Goal: Task Accomplishment & Management: Complete application form

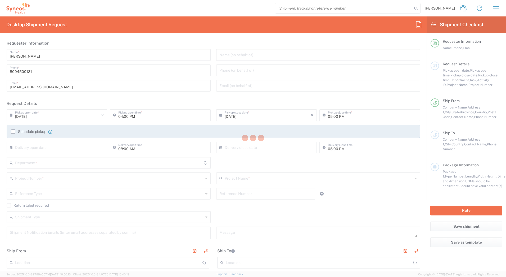
type input "4205"
type input "[US_STATE]"
type input "[GEOGRAPHIC_DATA]"
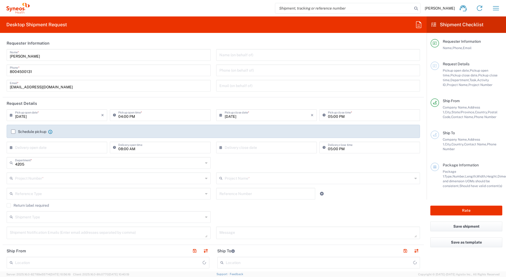
type input "Syneos Health Commercial Servi- [GEOGRAPHIC_DATA] [GEOGRAPHIC_DATA]"
click at [38, 56] on input "[PERSON_NAME]" at bounding box center [109, 54] width 198 height 9
drag, startPoint x: 23, startPoint y: 54, endPoint x: 6, endPoint y: 54, distance: 17.0
click at [6, 54] on div "[PERSON_NAME] Name * [PHONE_NUMBER] Phone * [EMAIL_ADDRESS][DOMAIN_NAME] Email *" at bounding box center [109, 72] width 210 height 46
paste input "Syneos Deployments"
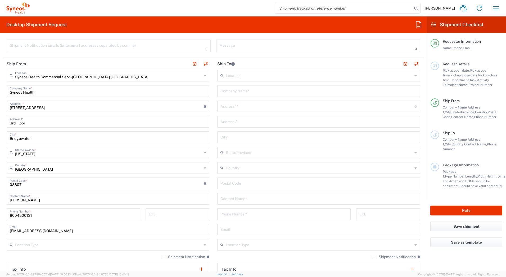
scroll to position [265, 0]
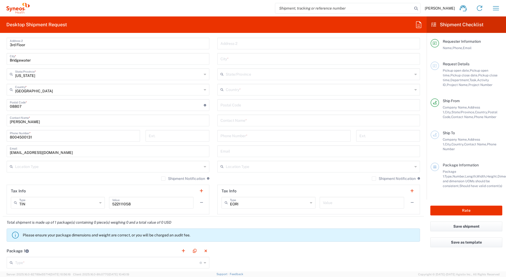
type input "Syneos Deployments"
drag, startPoint x: 36, startPoint y: 121, endPoint x: 3, endPoint y: 121, distance: 32.3
click at [3, 121] on main "Syneos Health Commercial Servi- [GEOGRAPHIC_DATA] [GEOGRAPHIC_DATA] Location Sy…" at bounding box center [108, 103] width 211 height 222
paste input "Syneos Deployments"
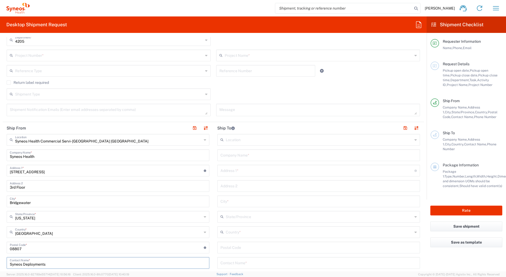
scroll to position [53, 0]
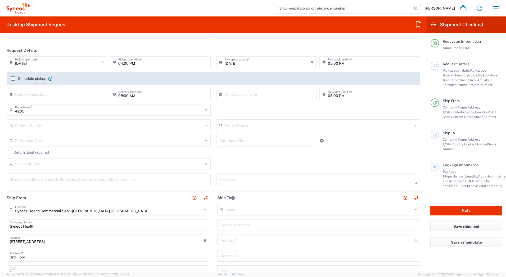
type input "Syneos Deployments"
click at [38, 124] on input "text" at bounding box center [109, 124] width 188 height 9
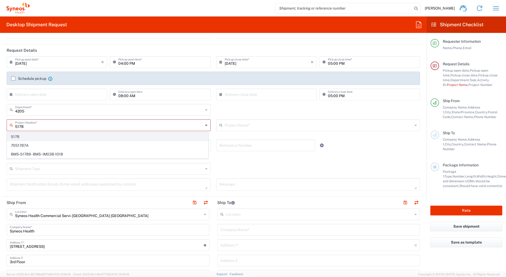
type input "5178"
click at [30, 136] on span "5178" at bounding box center [107, 136] width 201 height 8
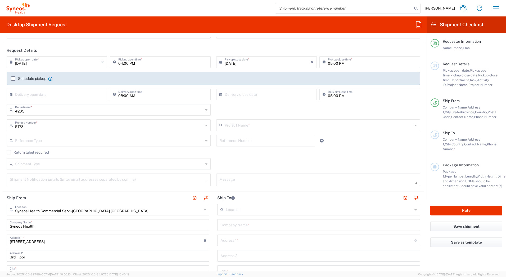
type input "MMS-US-Merck-RSV-MMS"
click at [42, 167] on input "text" at bounding box center [109, 163] width 188 height 9
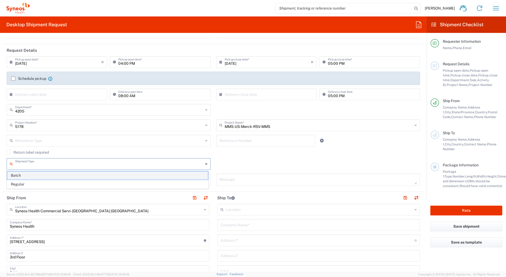
click at [30, 174] on span "Batch" at bounding box center [107, 175] width 201 height 8
type input "Batch"
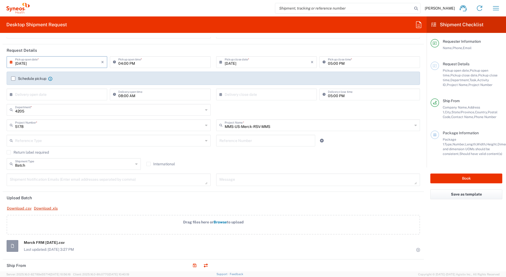
click at [66, 63] on input "[DATE]" at bounding box center [58, 61] width 86 height 9
click at [49, 103] on span "12" at bounding box center [50, 102] width 8 height 7
type input "[DATE]"
click at [120, 63] on input "04:00 PM" at bounding box center [162, 61] width 89 height 9
click at [228, 61] on input "text" at bounding box center [268, 61] width 86 height 9
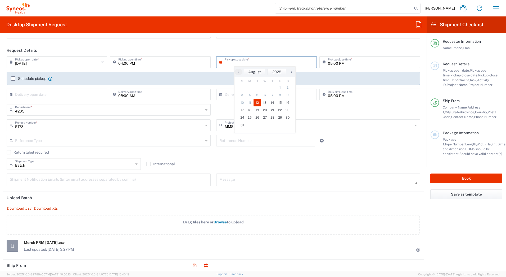
click at [259, 101] on span "12" at bounding box center [258, 102] width 8 height 7
type input "[DATE]"
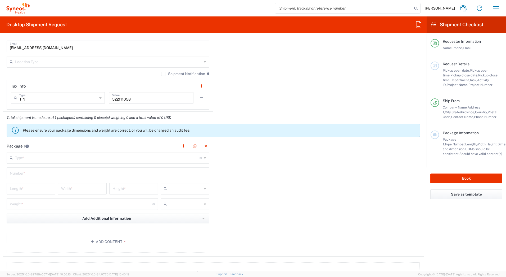
scroll to position [450, 0]
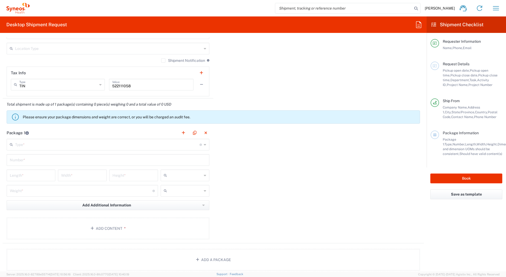
click at [37, 145] on input "text" at bounding box center [107, 143] width 185 height 9
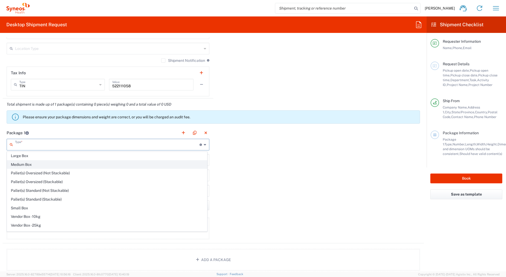
scroll to position [16, 0]
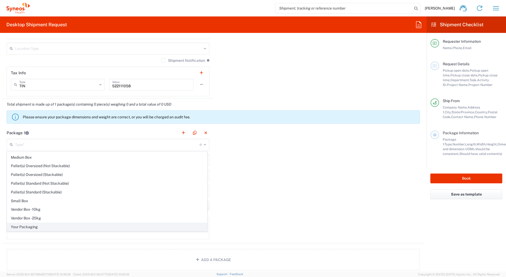
click at [16, 224] on span "Your Packaging" at bounding box center [107, 226] width 200 height 8
type input "Your Packaging"
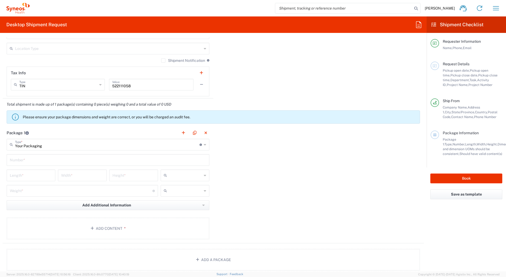
click at [26, 160] on input "text" at bounding box center [108, 159] width 197 height 9
click at [119, 230] on button "Add Content *" at bounding box center [108, 233] width 203 height 22
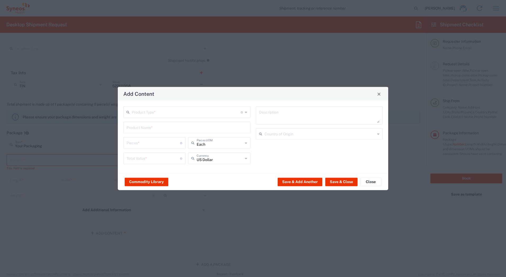
click at [149, 112] on input "text" at bounding box center [186, 111] width 109 height 9
click at [147, 130] on span "General Commodity" at bounding box center [187, 132] width 126 height 8
type input "General Commodity"
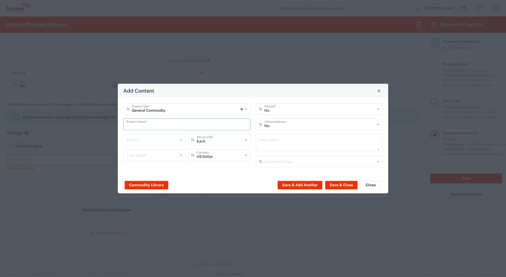
click at [145, 125] on input "text" at bounding box center [187, 123] width 121 height 9
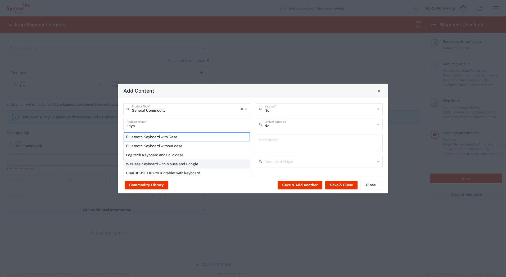
click at [145, 163] on div "Wireless Keyboard with Mouse and Dongle" at bounding box center [187, 163] width 126 height 9
type input "Wireless Keyboard with Mouse and Dongle"
type input "1"
type textarea "Wireless Keyboard with Mouse and Dongle"
type input "[GEOGRAPHIC_DATA]"
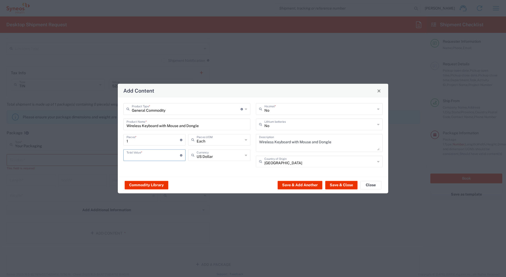
click at [144, 156] on input "number" at bounding box center [154, 154] width 54 height 9
type input "30"
click at [298, 185] on button "Save & Add Another" at bounding box center [300, 184] width 45 height 8
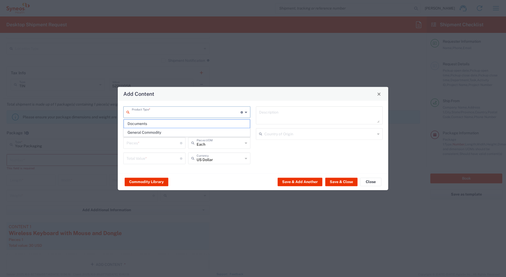
click at [136, 111] on input "text" at bounding box center [186, 111] width 109 height 9
click at [138, 133] on span "General Commodity" at bounding box center [187, 132] width 126 height 8
type input "General Commodity"
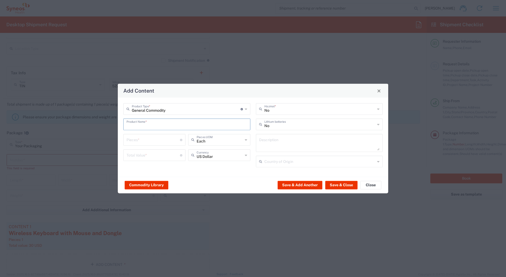
click at [137, 127] on input "text" at bounding box center [187, 123] width 121 height 9
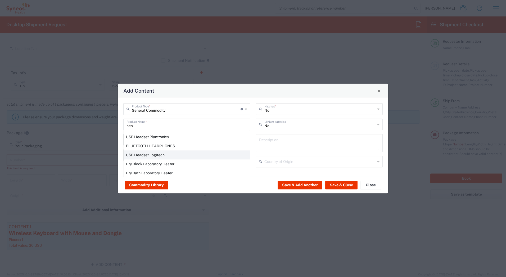
click at [140, 155] on div "USB Headset Logitech" at bounding box center [187, 154] width 126 height 9
type input "USB Headset Logitech"
type textarea "Logitech H570e Wired Headset, Mono Headphones with Noise-Cancelling Microphone,…"
type input "[GEOGRAPHIC_DATA]"
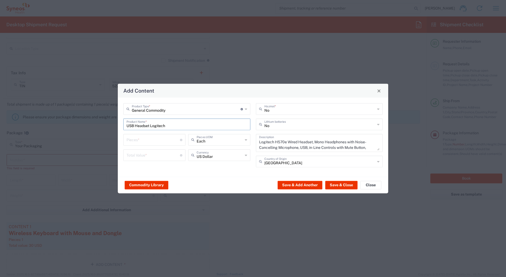
click at [140, 141] on input "number" at bounding box center [154, 139] width 54 height 9
type input "1"
click at [140, 155] on input "number" at bounding box center [154, 154] width 54 height 9
type input "30"
click at [337, 185] on button "Save & Close" at bounding box center [342, 184] width 32 height 8
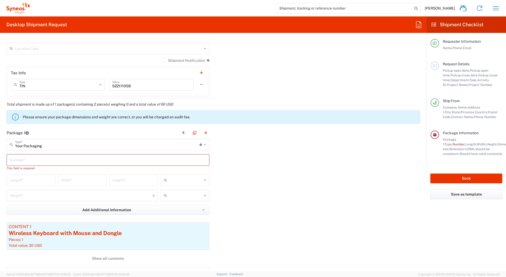
click at [46, 161] on input "text" at bounding box center [108, 159] width 197 height 9
click at [20, 161] on input "text" at bounding box center [108, 159] width 197 height 9
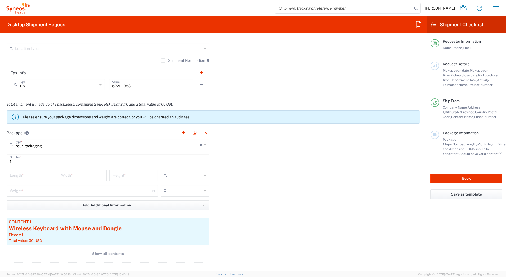
type input "1"
click at [17, 177] on input "number" at bounding box center [31, 174] width 42 height 9
type input "20"
type input "16"
type input "4"
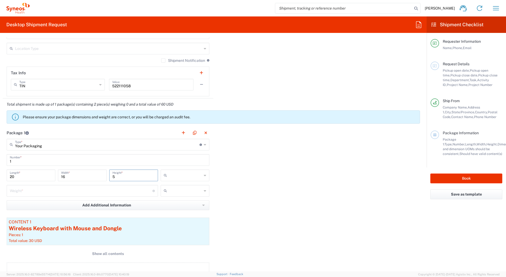
type input "5"
click at [175, 177] on input "text" at bounding box center [185, 175] width 33 height 8
click at [175, 203] on span "in" at bounding box center [183, 204] width 47 height 8
type input "in"
click at [58, 191] on input "number" at bounding box center [81, 189] width 143 height 9
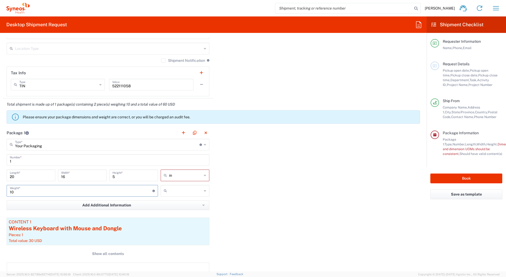
type input "10"
click at [169, 191] on input "text" at bounding box center [185, 190] width 33 height 8
click at [168, 210] on span "lbs" at bounding box center [183, 211] width 47 height 8
type input "lbs"
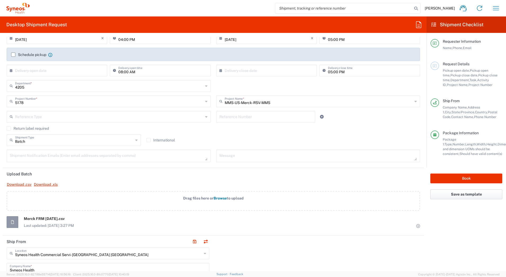
scroll to position [79, 0]
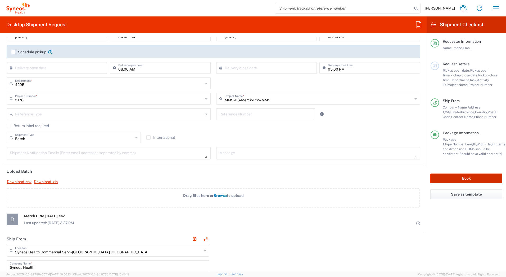
click at [440, 175] on button "Book" at bounding box center [467, 178] width 72 height 10
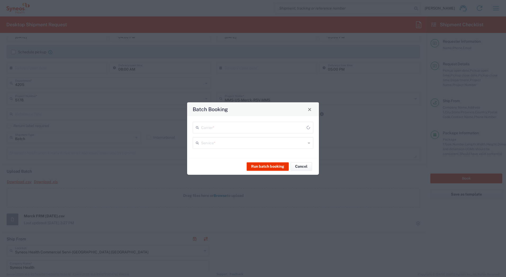
type input "5178"
click at [214, 129] on input "text" at bounding box center [253, 126] width 105 height 9
click at [214, 155] on span "UPS" at bounding box center [253, 156] width 120 height 8
type input "UPS"
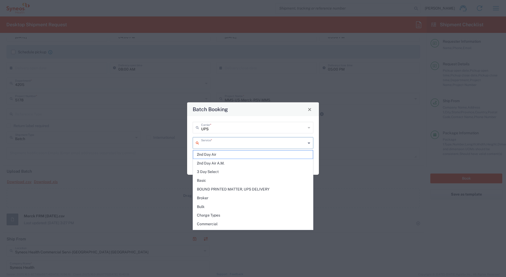
click at [210, 143] on input "text" at bounding box center [253, 142] width 105 height 9
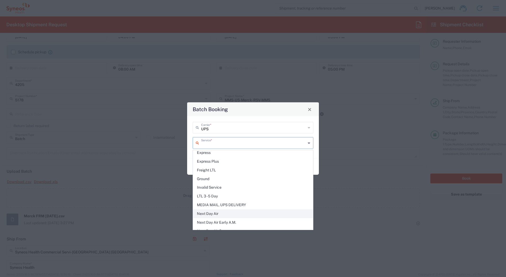
click at [213, 215] on span "Next Day Air" at bounding box center [253, 213] width 120 height 8
type input "Next Day Air"
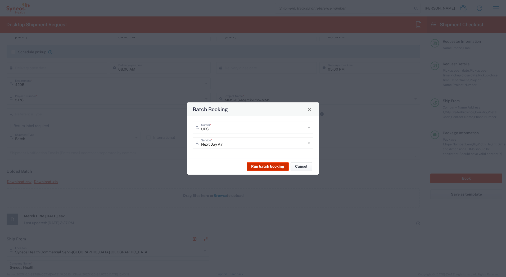
click at [268, 166] on button "Run batch booking" at bounding box center [268, 166] width 42 height 8
